Goal: Navigation & Orientation: Find specific page/section

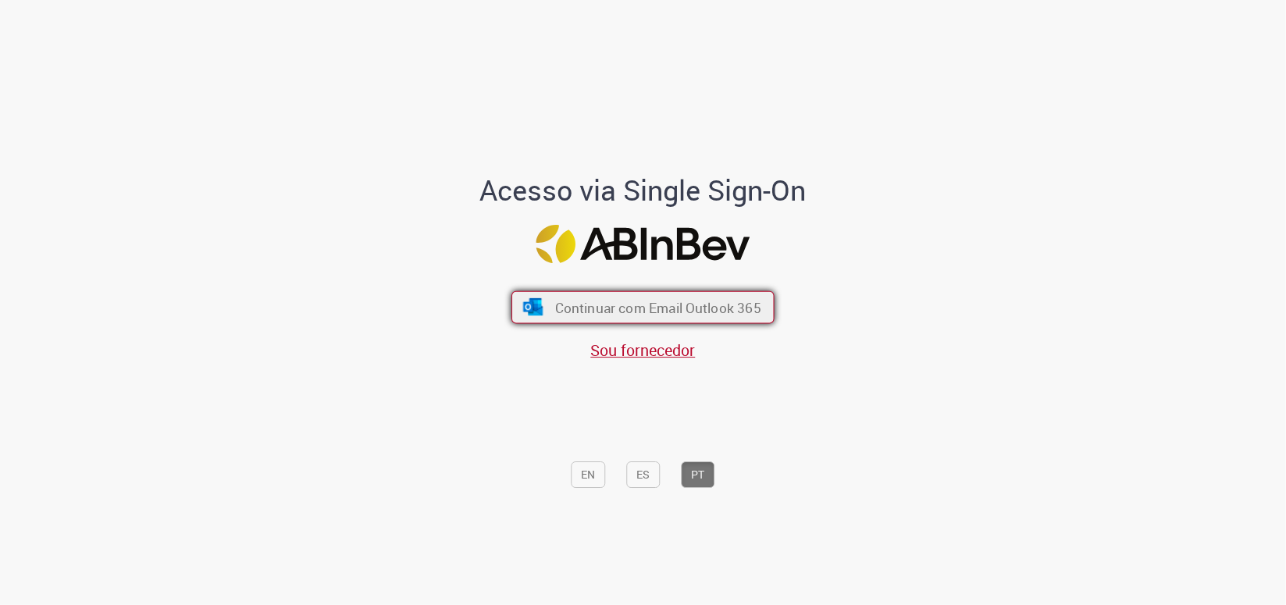
click at [576, 313] on span "Continuar com Email Outlook 365" at bounding box center [658, 307] width 206 height 18
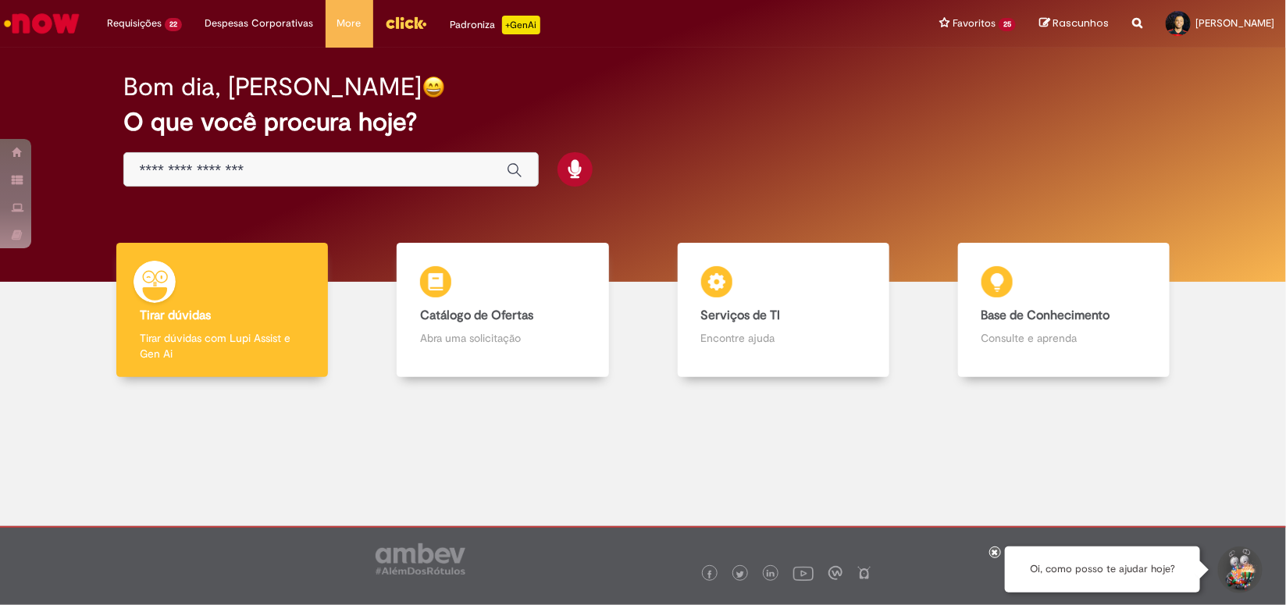
click at [832, 138] on div "Bom dia, Luis O que você procura hoje?" at bounding box center [643, 130] width 1095 height 133
click at [398, 14] on img "Menu Cabeçalho" at bounding box center [406, 22] width 42 height 23
click at [398, 32] on img "Menu Cabeçalho" at bounding box center [406, 22] width 42 height 23
click at [405, 25] on img "Menu Cabeçalho" at bounding box center [406, 22] width 42 height 23
